Goal: Task Accomplishment & Management: Use online tool/utility

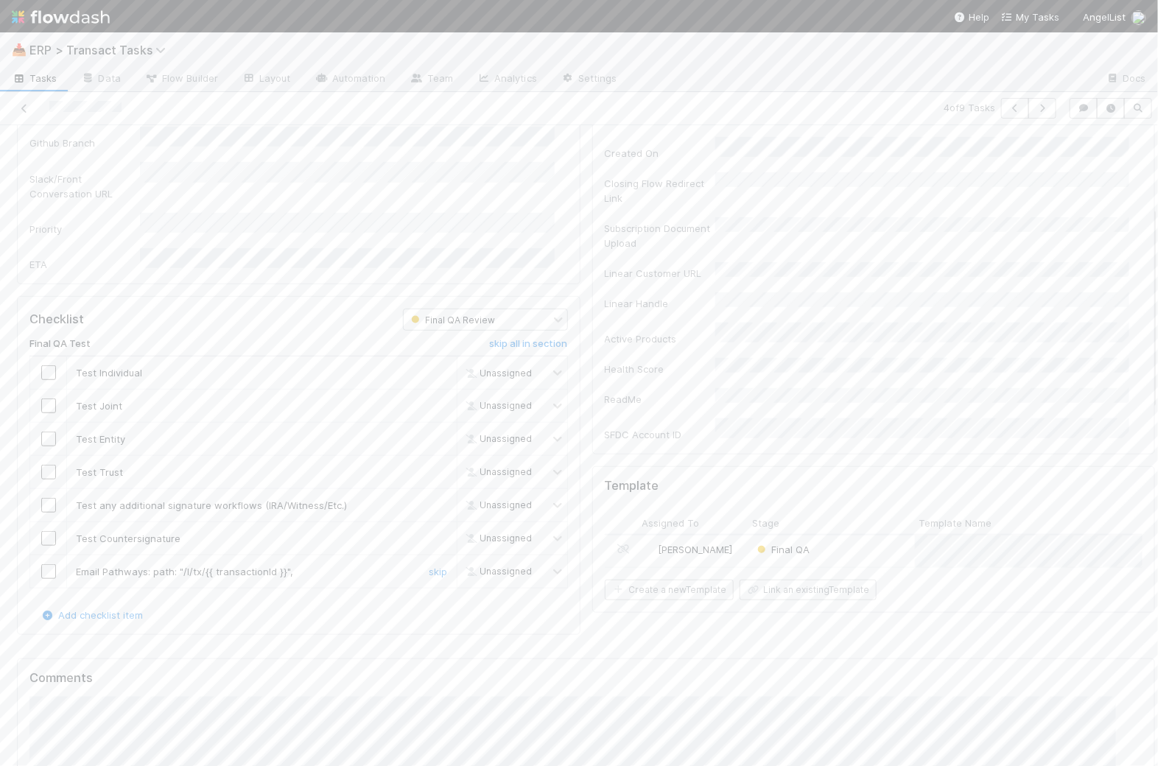
scroll to position [362, 0]
click at [497, 332] on h6 "skip all in section" at bounding box center [529, 338] width 78 height 12
click at [1018, 144] on button "Finish Task" at bounding box center [1037, 145] width 71 height 25
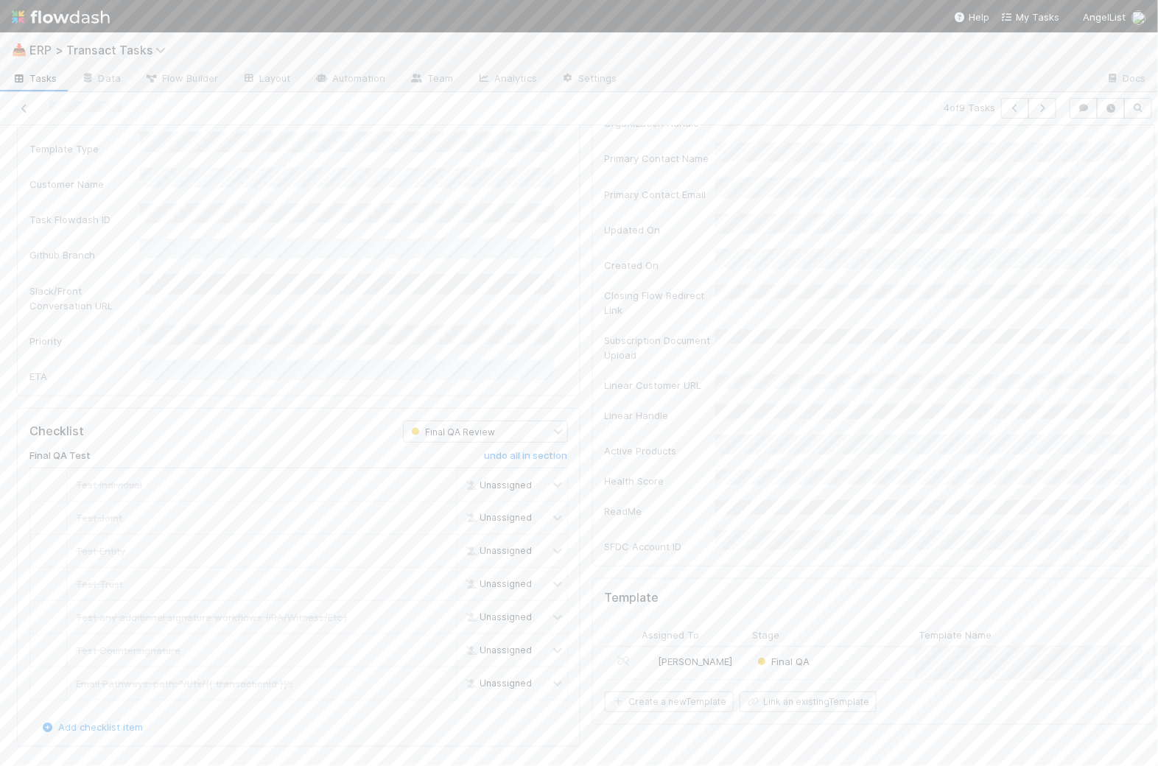
click at [898, 648] on div "Final QA" at bounding box center [832, 663] width 167 height 31
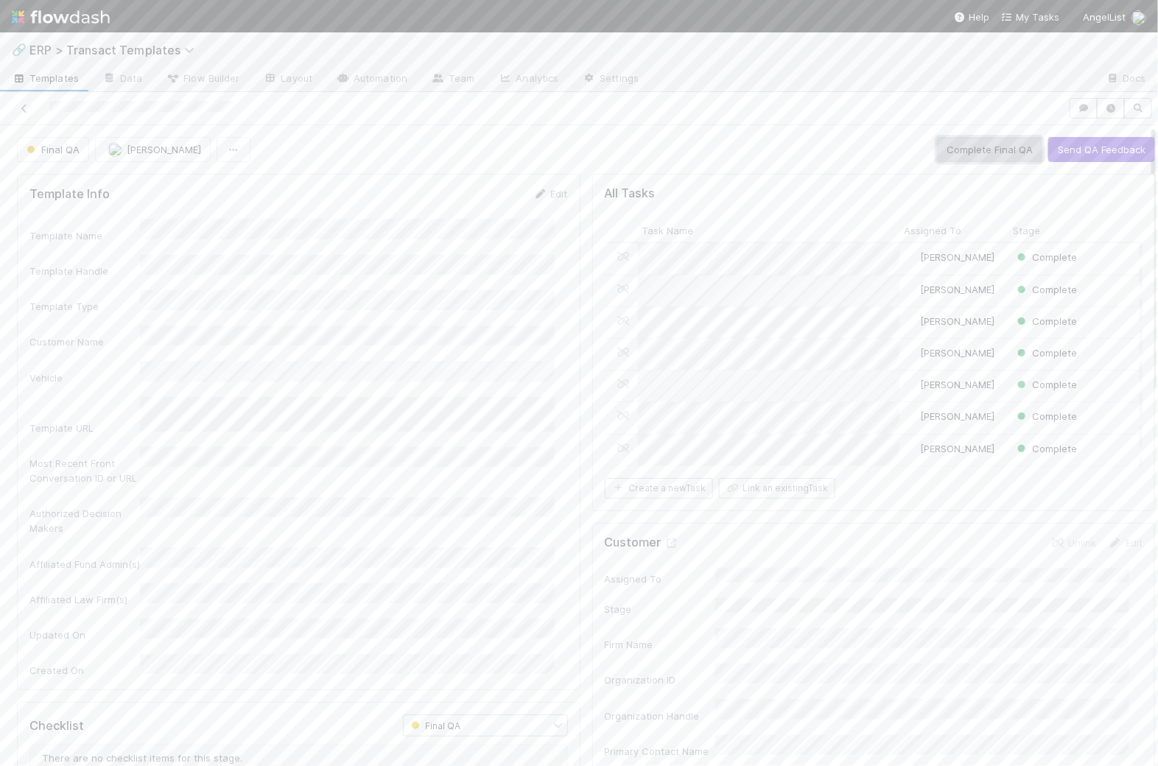
click at [959, 147] on button "Complete Final QA" at bounding box center [989, 149] width 105 height 25
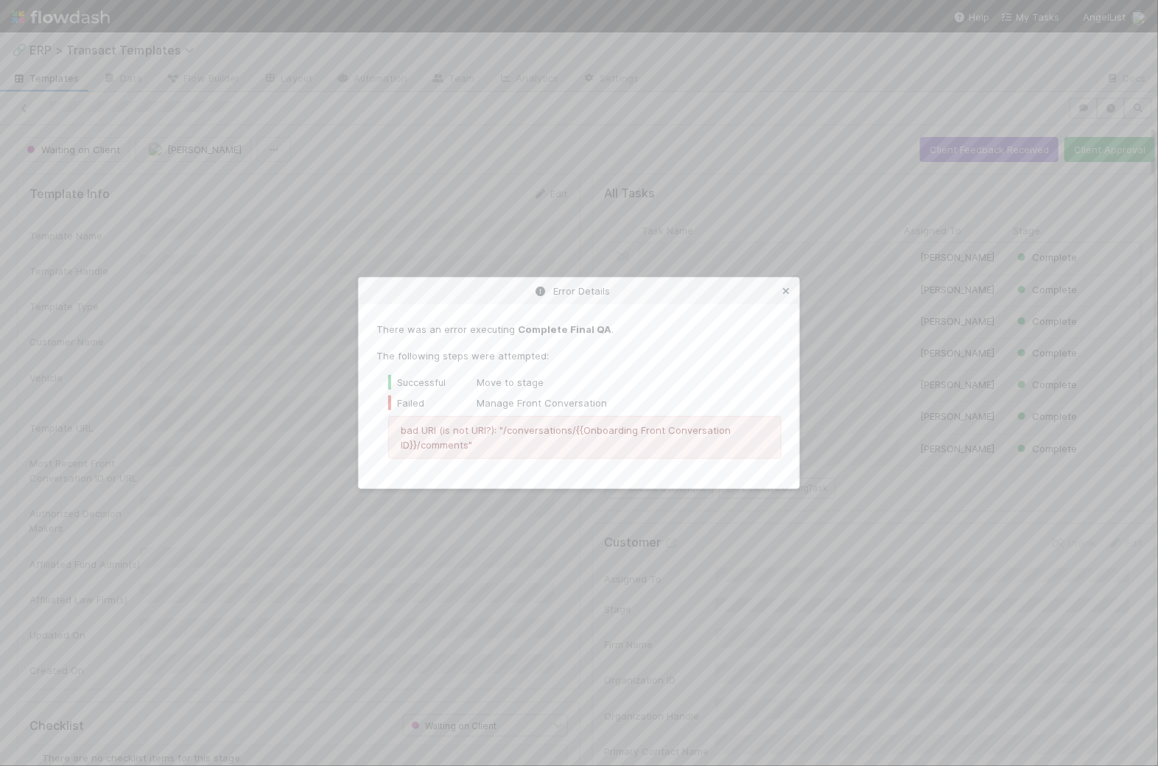
click at [786, 288] on icon at bounding box center [786, 292] width 15 height 10
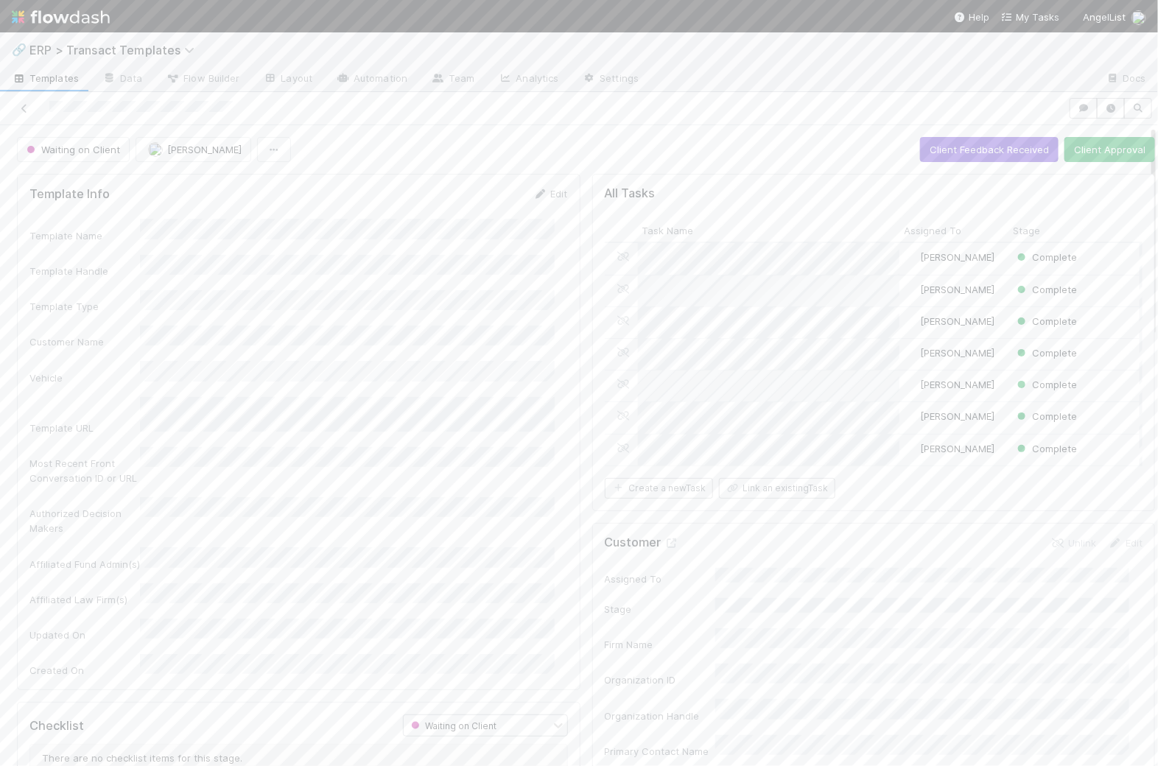
click at [58, 77] on span "Templates" at bounding box center [45, 78] width 67 height 15
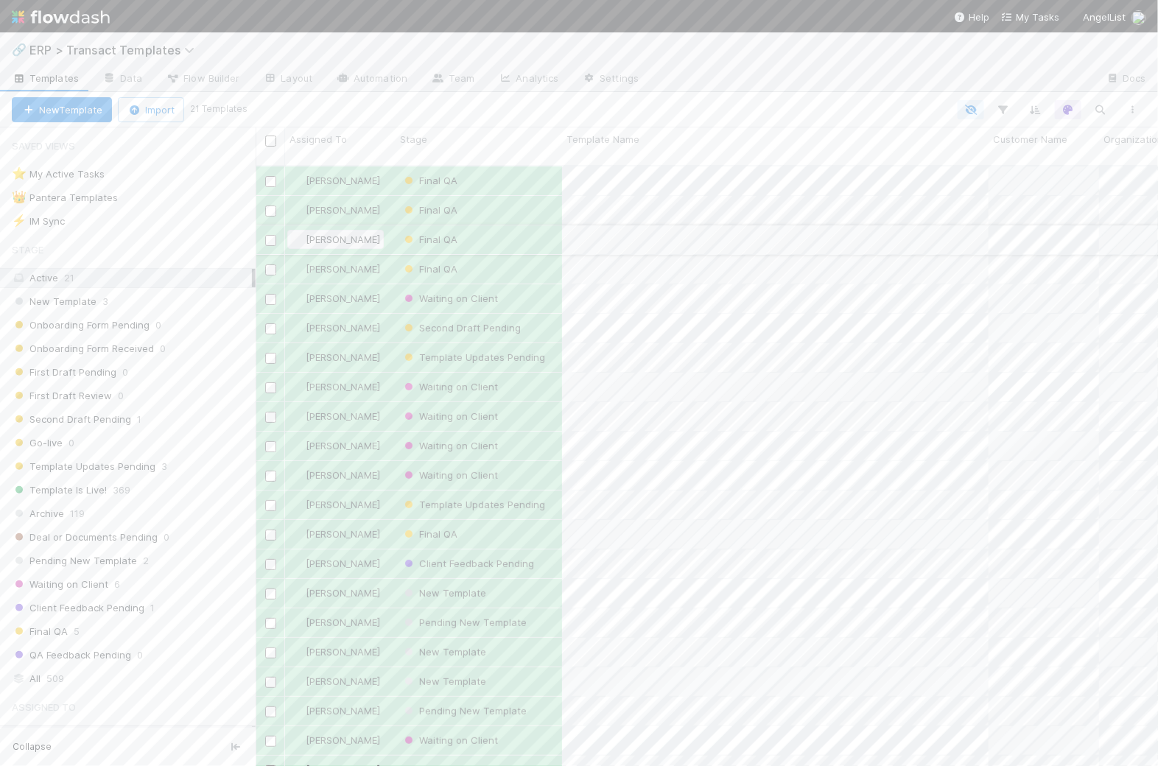
scroll to position [599, 889]
click at [503, 259] on div "Final QA" at bounding box center [479, 269] width 167 height 29
